Goal: Check status: Check status

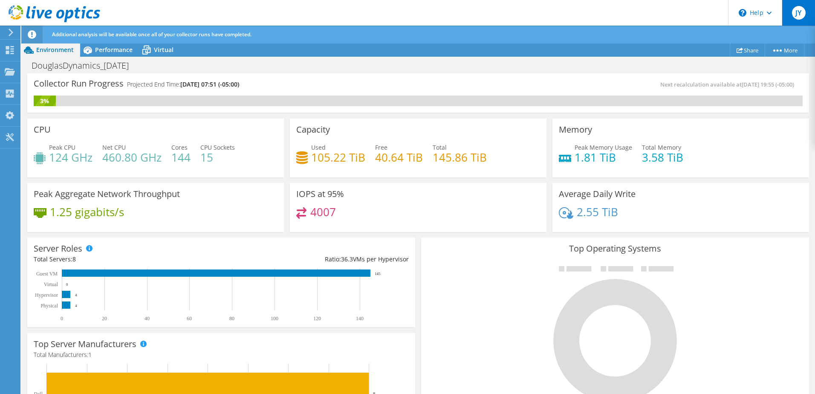
click at [799, 14] on span "JY" at bounding box center [799, 13] width 14 height 14
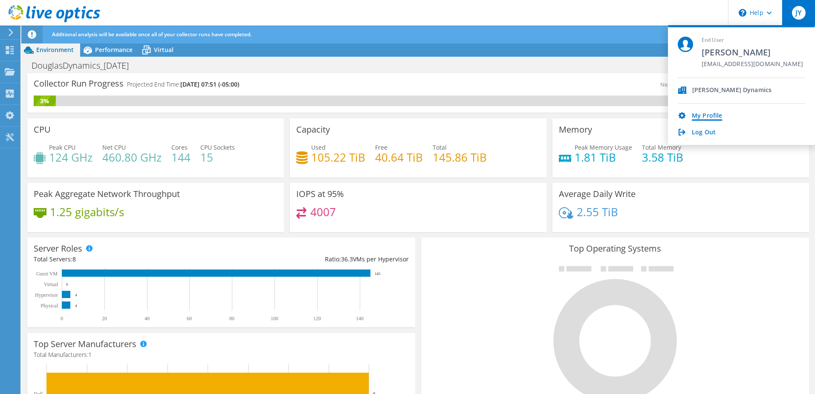
click at [718, 119] on link "My Profile" at bounding box center [707, 116] width 30 height 8
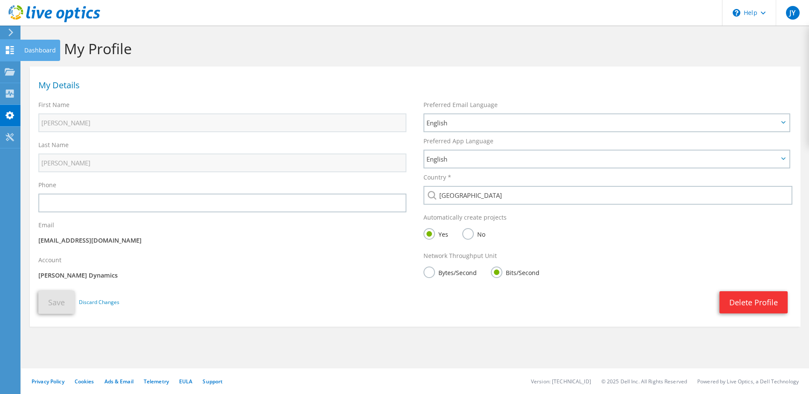
drag, startPoint x: 38, startPoint y: 47, endPoint x: 42, endPoint y: 50, distance: 4.9
click at [39, 47] on div "Dashboard" at bounding box center [40, 50] width 40 height 21
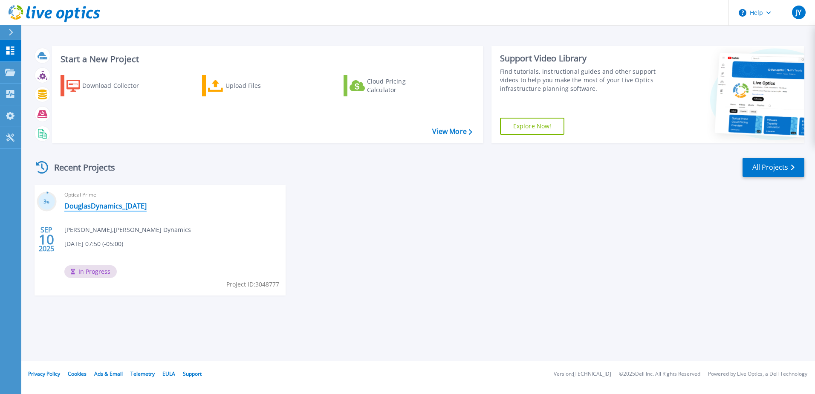
click at [113, 206] on link "DouglasDynamics_[DATE]" at bounding box center [105, 206] width 82 height 9
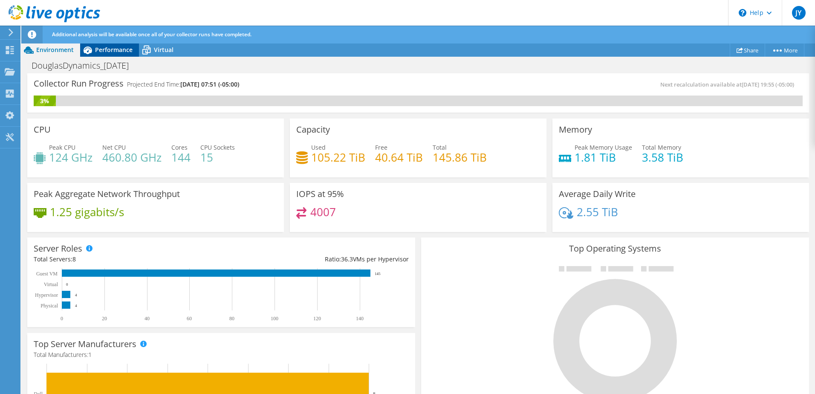
click at [121, 49] on span "Performance" at bounding box center [114, 50] width 38 height 8
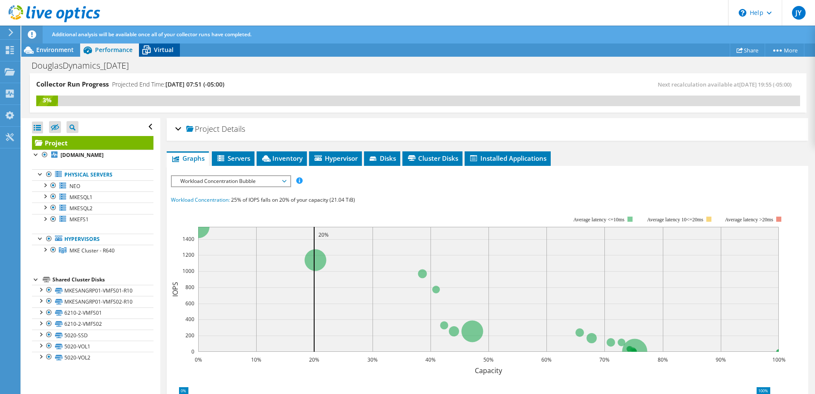
click at [167, 51] on span "Virtual" at bounding box center [164, 50] width 20 height 8
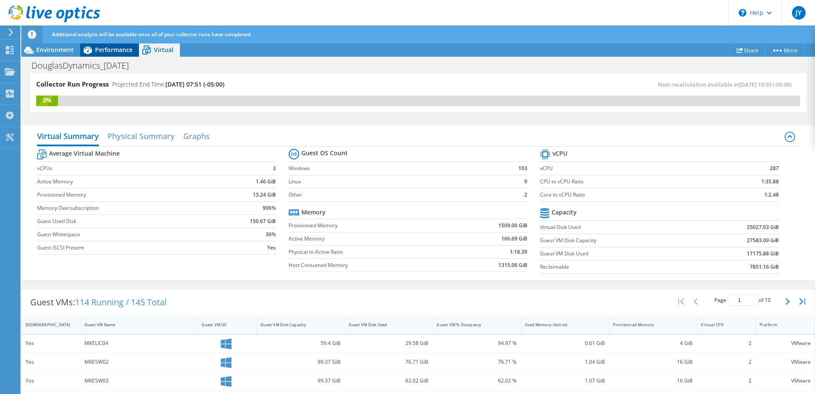
click at [107, 51] on span "Performance" at bounding box center [114, 50] width 38 height 8
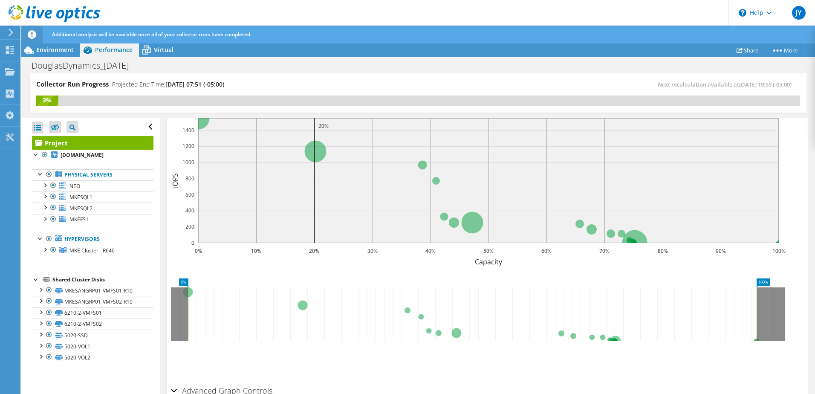
scroll to position [70, 0]
